Goal: Task Accomplishment & Management: Complete application form

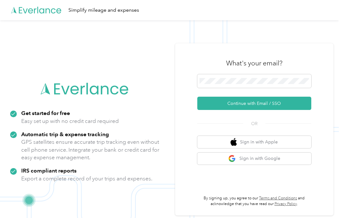
click at [290, 110] on button "Continue with Email / SSO" at bounding box center [254, 103] width 114 height 13
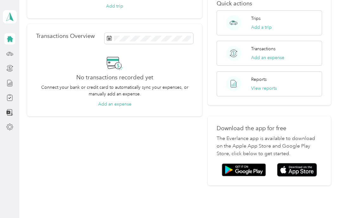
scroll to position [95, 0]
click at [4, 53] on div at bounding box center [9, 53] width 11 height 11
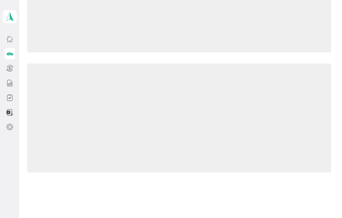
scroll to position [46, 0]
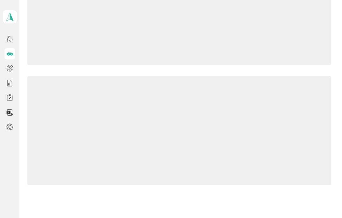
click at [10, 52] on icon at bounding box center [9, 53] width 7 height 7
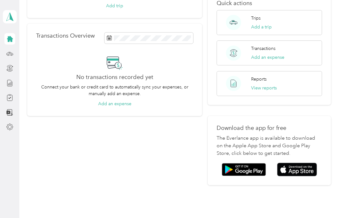
scroll to position [95, 0]
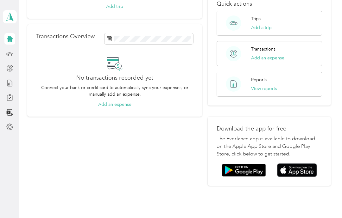
click at [307, 164] on img at bounding box center [297, 171] width 40 height 14
click at [271, 24] on button "Add a trip" at bounding box center [261, 27] width 21 height 7
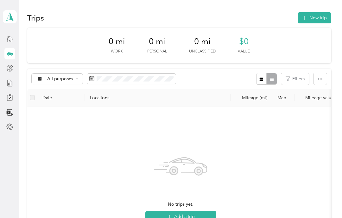
click at [325, 9] on div "Trips New trip 0 mi Work 0 mi Personal 0 mi Unclassified $0 Value All purposes …" at bounding box center [178, 173] width 319 height 346
click at [323, 14] on button "New trip" at bounding box center [314, 17] width 34 height 11
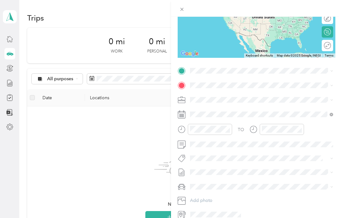
scroll to position [85, 0]
click at [4, 41] on div "New Trip Save This trip cannot be edited because it is either under review, app…" at bounding box center [171, 109] width 342 height 218
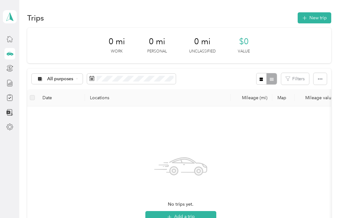
click at [15, 14] on span at bounding box center [10, 16] width 14 height 13
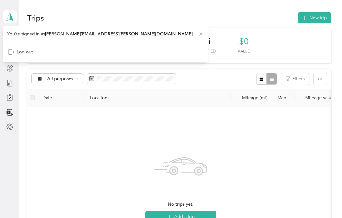
click at [38, 121] on div "No trips yet. Add a trip" at bounding box center [180, 187] width 297 height 151
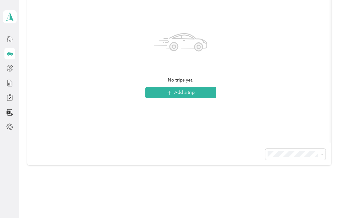
scroll to position [125, 0]
click at [13, 52] on icon at bounding box center [9, 53] width 7 height 7
click at [9, 34] on div at bounding box center [9, 38] width 11 height 11
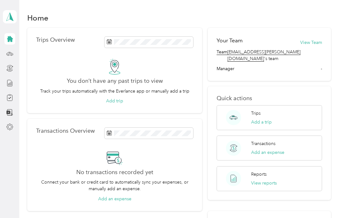
click at [9, 12] on icon at bounding box center [9, 16] width 9 height 9
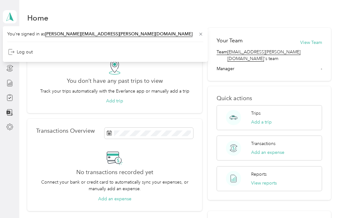
click at [37, 156] on div "No transactions recorded yet Connect your bank or credit card to automatically …" at bounding box center [114, 176] width 157 height 53
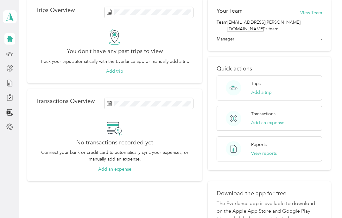
click at [8, 50] on icon at bounding box center [9, 53] width 7 height 7
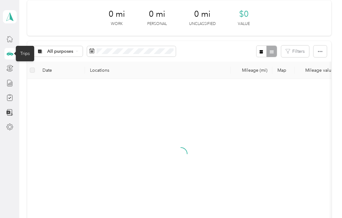
scroll to position [27, 0]
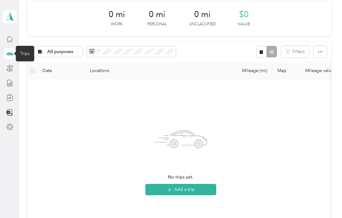
click at [205, 189] on button "Add a trip" at bounding box center [180, 189] width 71 height 11
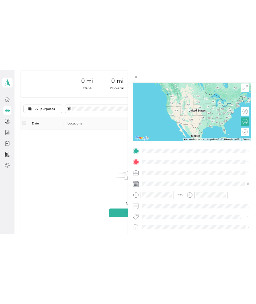
scroll to position [49, 0]
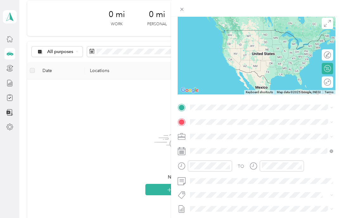
click at [184, 104] on icon at bounding box center [181, 108] width 8 height 8
click at [227, 113] on div "TO Add photo" at bounding box center [256, 179] width 158 height 154
click at [226, 102] on span at bounding box center [261, 107] width 147 height 10
click at [289, 118] on span at bounding box center [261, 122] width 147 height 10
click at [296, 102] on span at bounding box center [261, 107] width 147 height 10
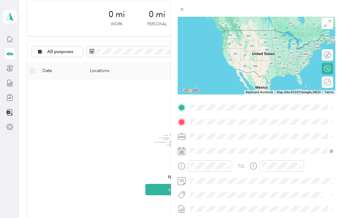
scroll to position [0, 0]
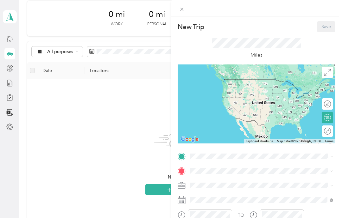
click at [9, 65] on div "New Trip Save This trip cannot be edited because it is either under review, app…" at bounding box center [171, 109] width 342 height 218
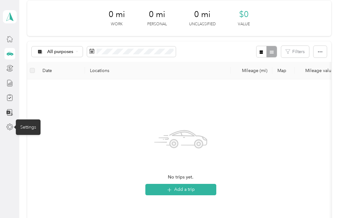
click at [25, 126] on div "Settings" at bounding box center [28, 127] width 25 height 15
click at [4, 16] on span at bounding box center [10, 16] width 14 height 13
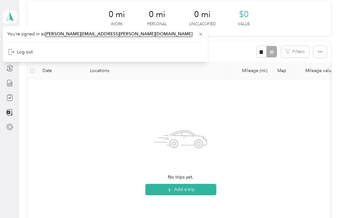
click at [9, 11] on span at bounding box center [10, 16] width 14 height 13
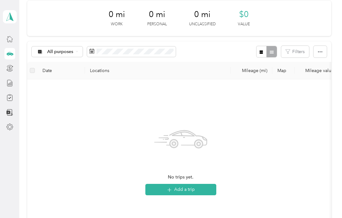
click at [5, 17] on icon at bounding box center [9, 16] width 9 height 9
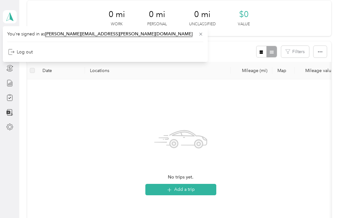
click at [55, 85] on div "No trips yet. Add a trip" at bounding box center [180, 159] width 297 height 151
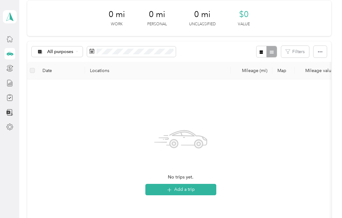
click at [326, 46] on button "button" at bounding box center [319, 52] width 13 height 12
click at [304, 111] on div "No trips yet. Add a trip" at bounding box center [180, 159] width 297 height 151
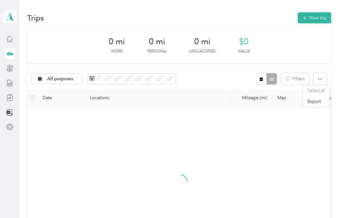
click at [120, 45] on span "0 mi" at bounding box center [116, 42] width 16 height 10
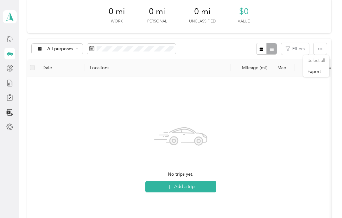
scroll to position [30, 0]
click at [192, 185] on button "Add a trip" at bounding box center [180, 186] width 71 height 11
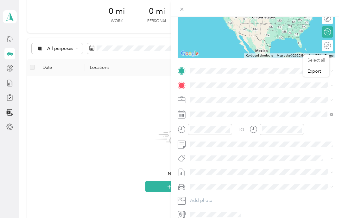
scroll to position [85, 0]
click at [180, 81] on div at bounding box center [256, 86] width 158 height 10
click at [186, 68] on div at bounding box center [256, 71] width 158 height 10
click at [180, 73] on icon at bounding box center [182, 72] width 6 height 6
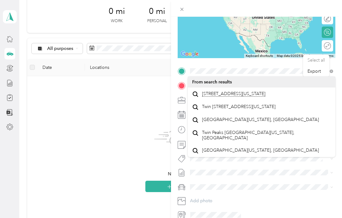
click at [273, 88] on li "3031 Twin Peaks Court Monroe, North Carolina 28110, United States" at bounding box center [261, 94] width 147 height 13
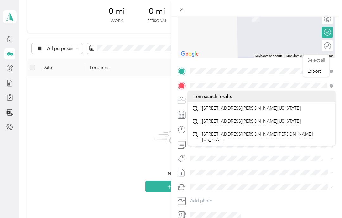
click at [229, 108] on span "916 Lanier Lane Monroe, North Carolina 28110, United States" at bounding box center [251, 109] width 98 height 6
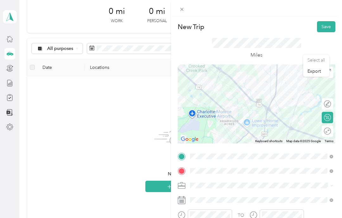
scroll to position [0, 0]
click at [327, 23] on button "Save" at bounding box center [326, 26] width 18 height 11
